Goal: Task Accomplishment & Management: Use online tool/utility

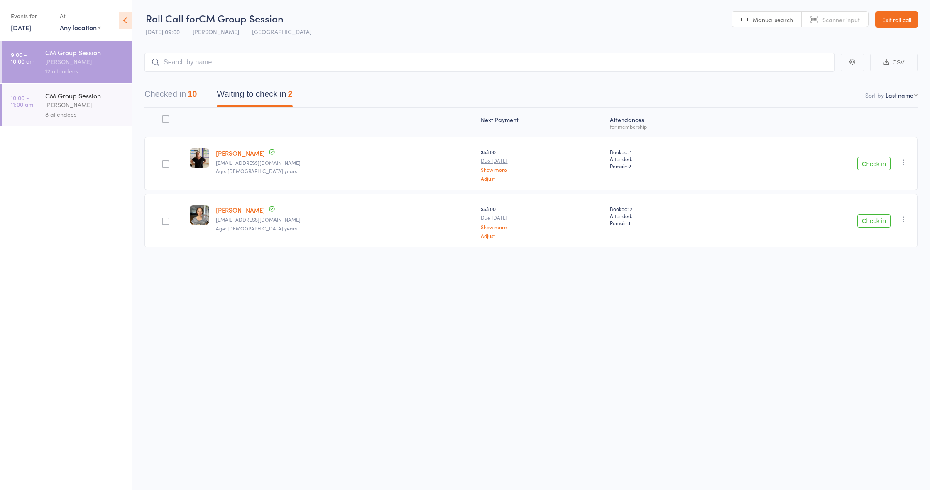
click at [878, 219] on button "Check in" at bounding box center [873, 220] width 33 height 13
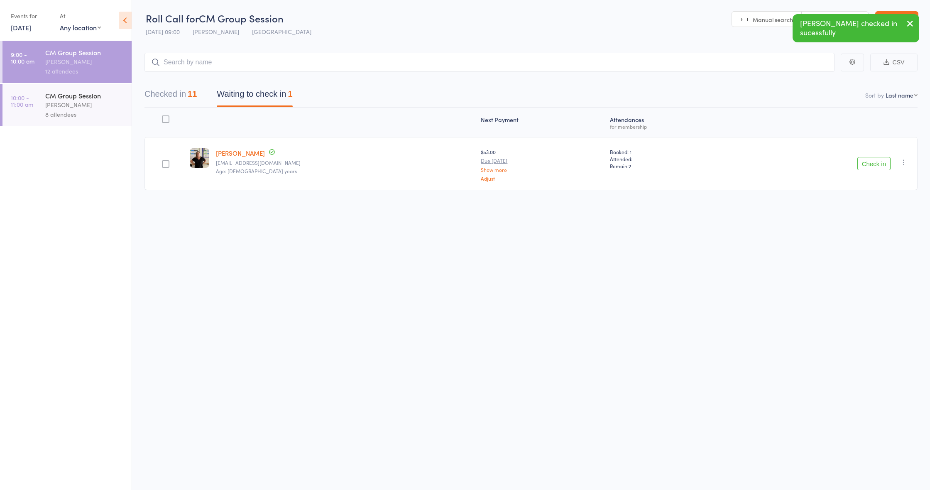
click at [907, 161] on icon "button" at bounding box center [904, 162] width 8 height 8
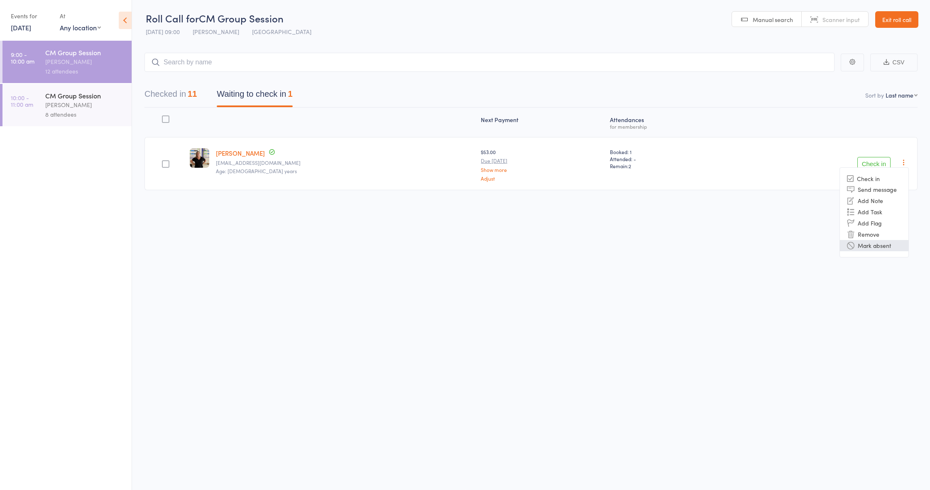
click at [881, 248] on li "Mark absent" at bounding box center [874, 245] width 68 height 11
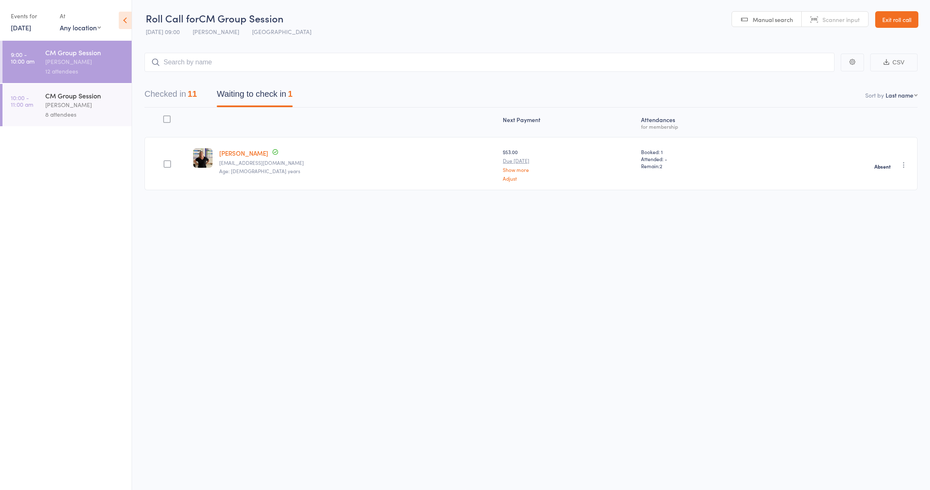
click at [91, 109] on div "[PERSON_NAME]" at bounding box center [84, 105] width 79 height 10
click at [91, 104] on div "[PERSON_NAME]" at bounding box center [84, 105] width 79 height 10
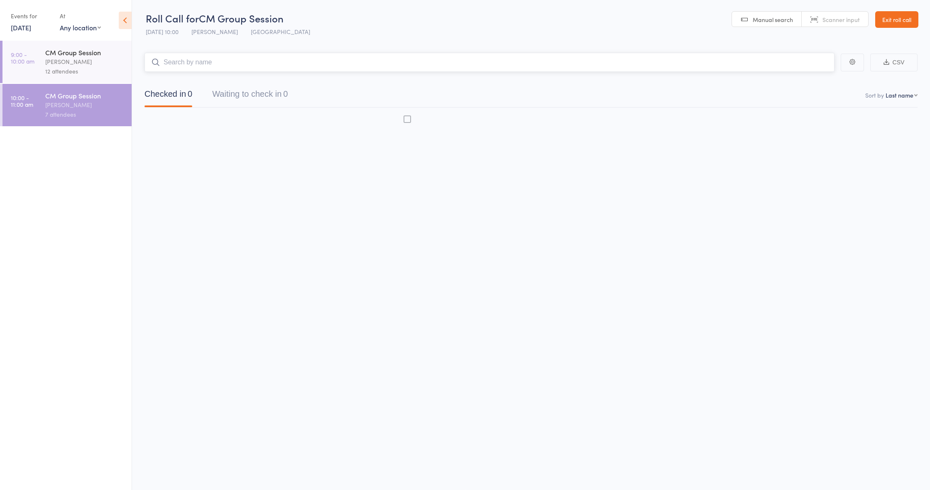
click at [61, 98] on div "CM Group Session" at bounding box center [84, 95] width 79 height 9
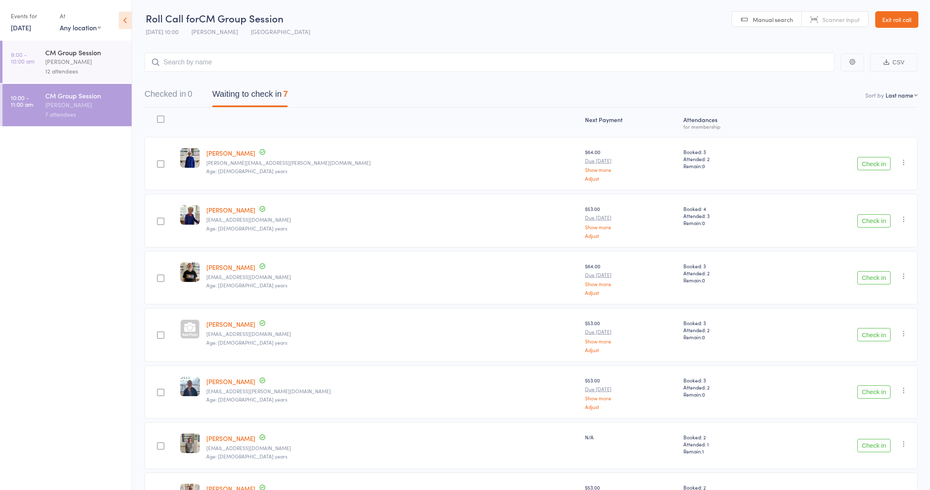
click at [874, 169] on button "Check in" at bounding box center [873, 163] width 33 height 13
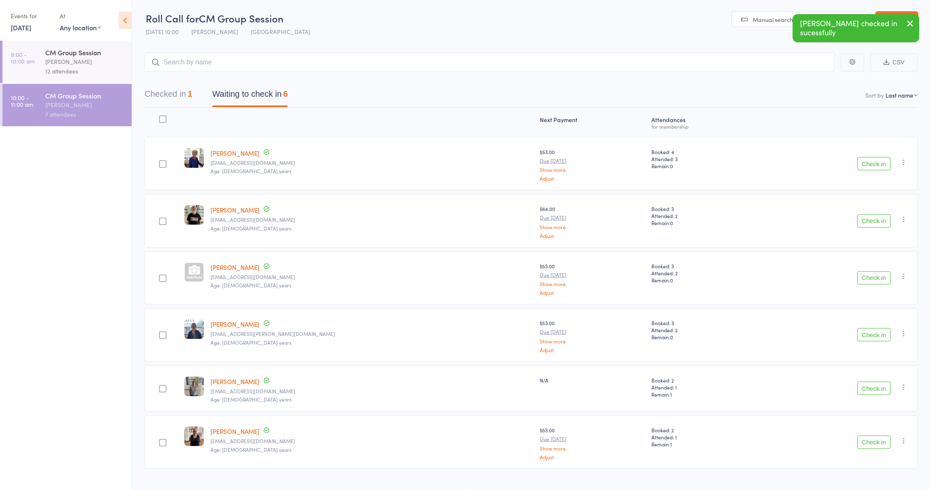
click at [868, 167] on button "Check in" at bounding box center [873, 163] width 33 height 13
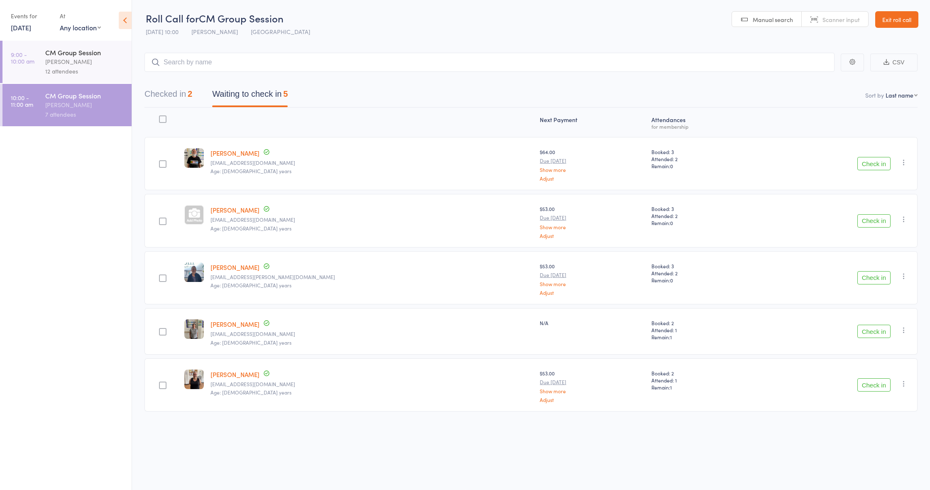
click at [877, 222] on button "Check in" at bounding box center [873, 220] width 33 height 13
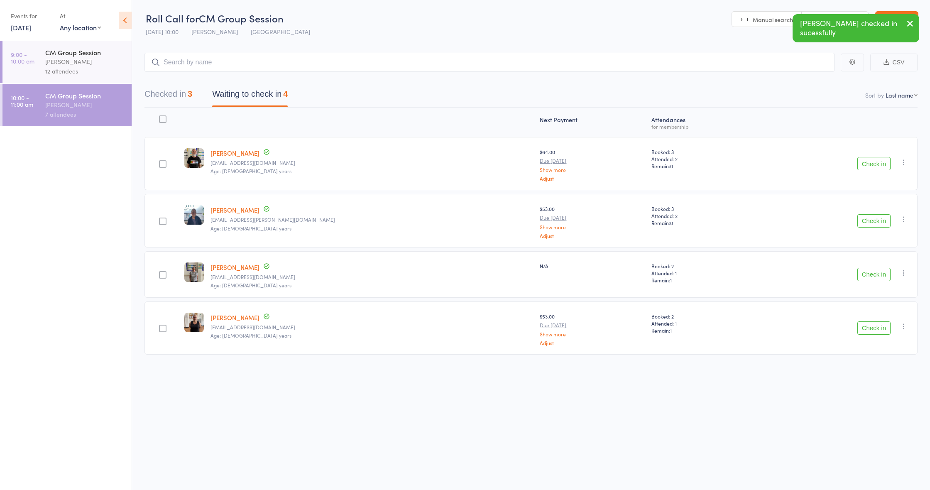
click at [860, 325] on button "Check in" at bounding box center [873, 327] width 33 height 13
click at [872, 220] on button "Check in" at bounding box center [873, 220] width 33 height 13
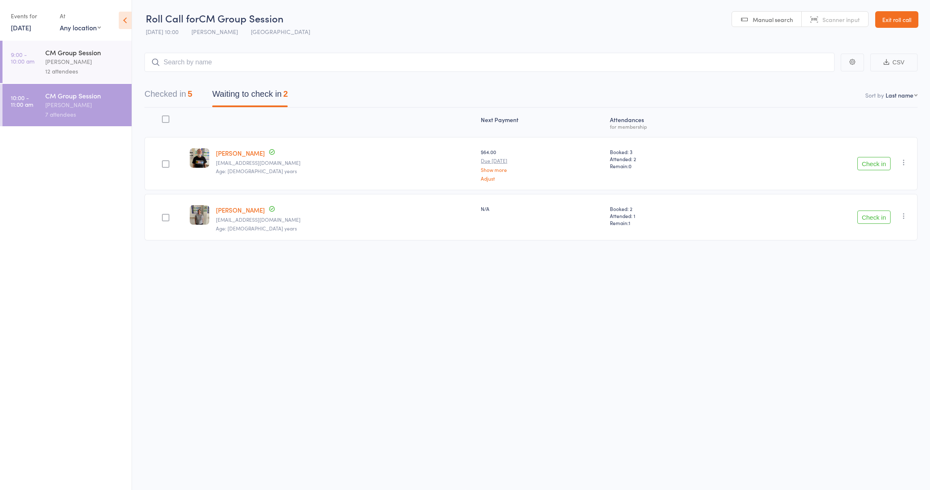
click at [229, 155] on link "[PERSON_NAME]" at bounding box center [240, 153] width 49 height 9
click at [865, 161] on button "Check in" at bounding box center [873, 163] width 33 height 13
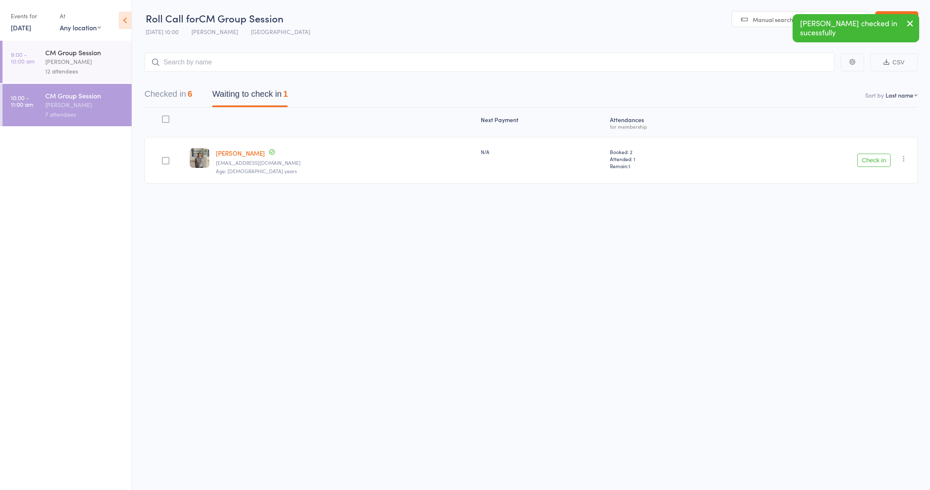
click at [234, 153] on link "[PERSON_NAME]" at bounding box center [240, 153] width 49 height 9
click at [878, 162] on button "Check in" at bounding box center [873, 160] width 33 height 13
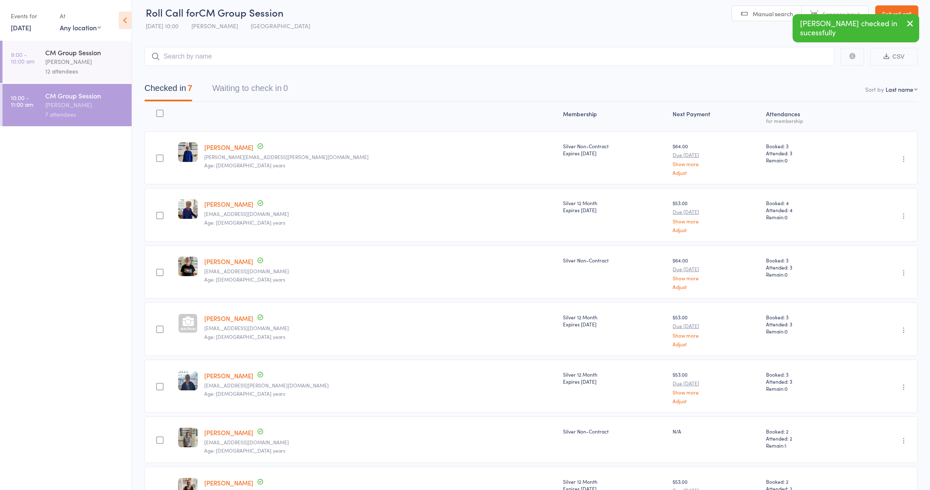
scroll to position [4, 0]
